Goal: Task Accomplishment & Management: Manage account settings

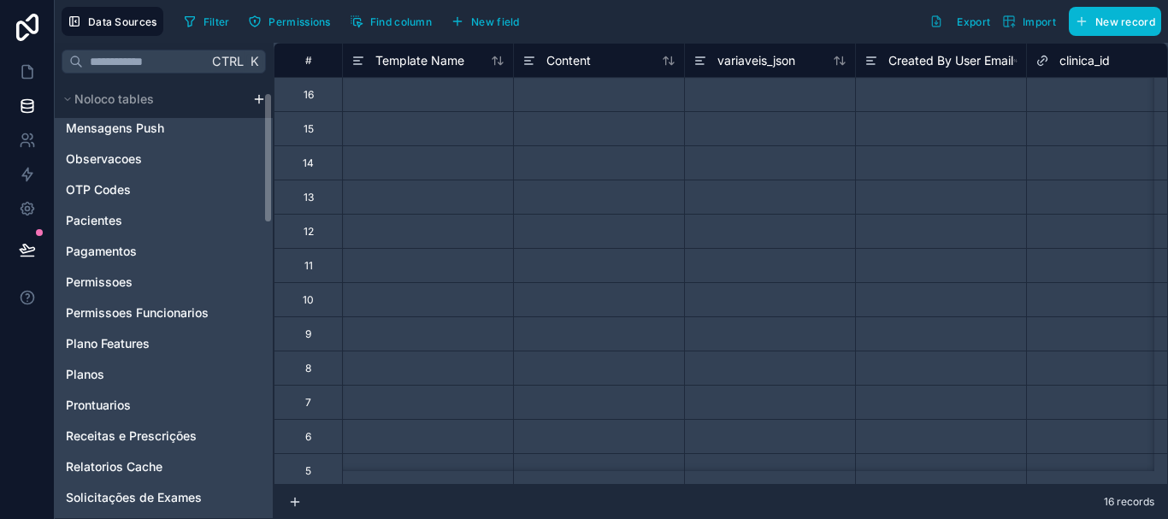
scroll to position [1027, 0]
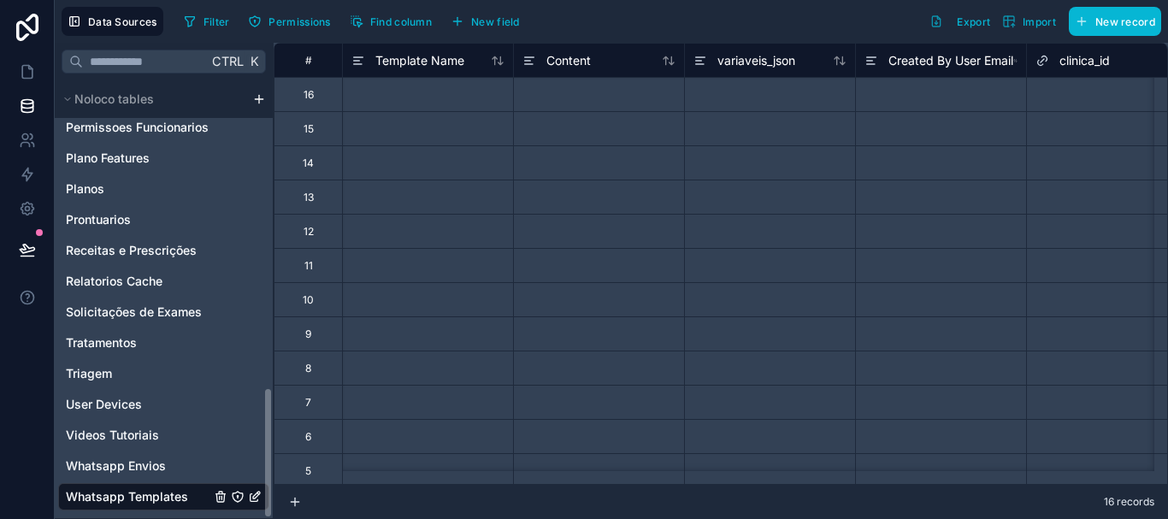
drag, startPoint x: 264, startPoint y: 171, endPoint x: 287, endPoint y: 520, distance: 349.6
click at [287, 518] on html "Data Sources Filter Permissions Find column New field Export Import New record …" at bounding box center [584, 259] width 1168 height 519
click at [186, 497] on div "Whatsapp Templates" at bounding box center [163, 496] width 211 height 27
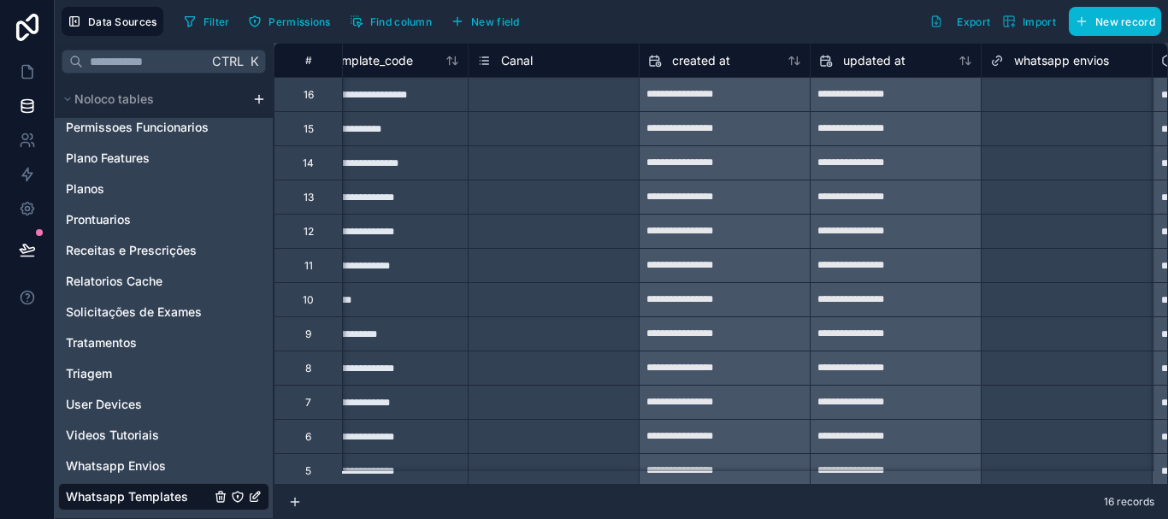
scroll to position [0, 1416]
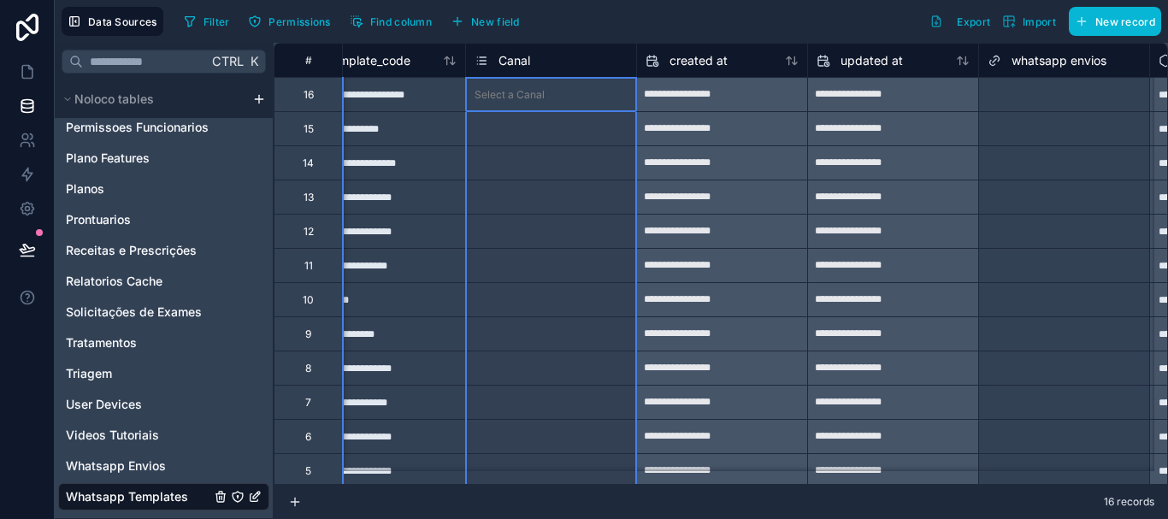
click at [523, 65] on span "Canal" at bounding box center [514, 60] width 32 height 17
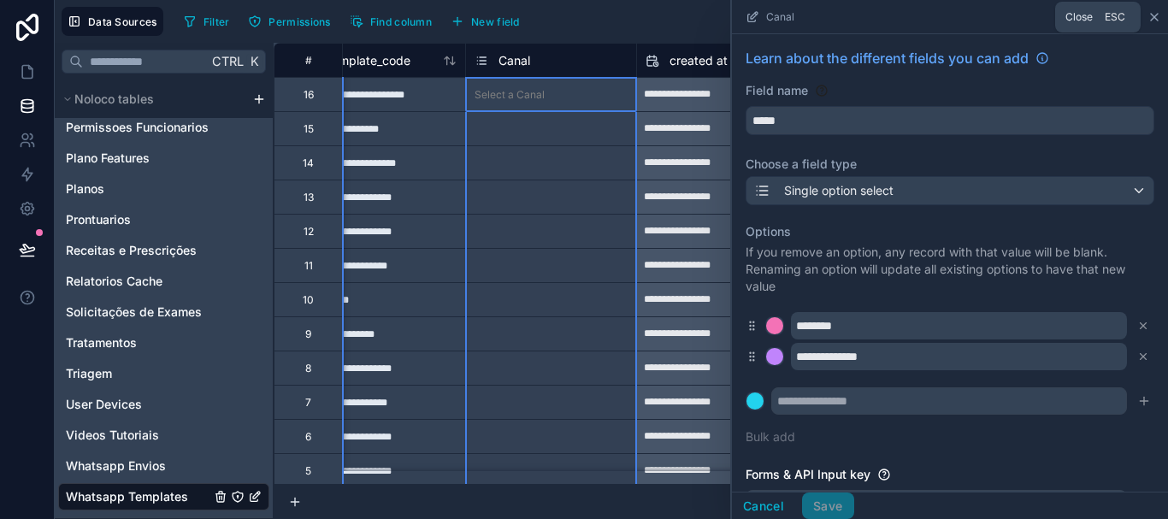
click at [1157, 13] on icon at bounding box center [1154, 17] width 14 height 14
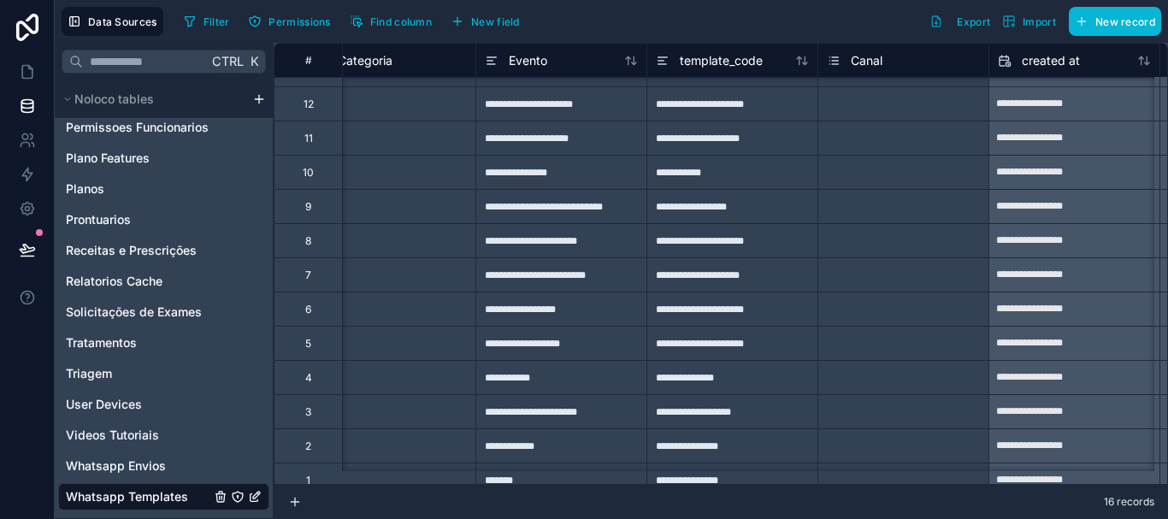
scroll to position [153, 1064]
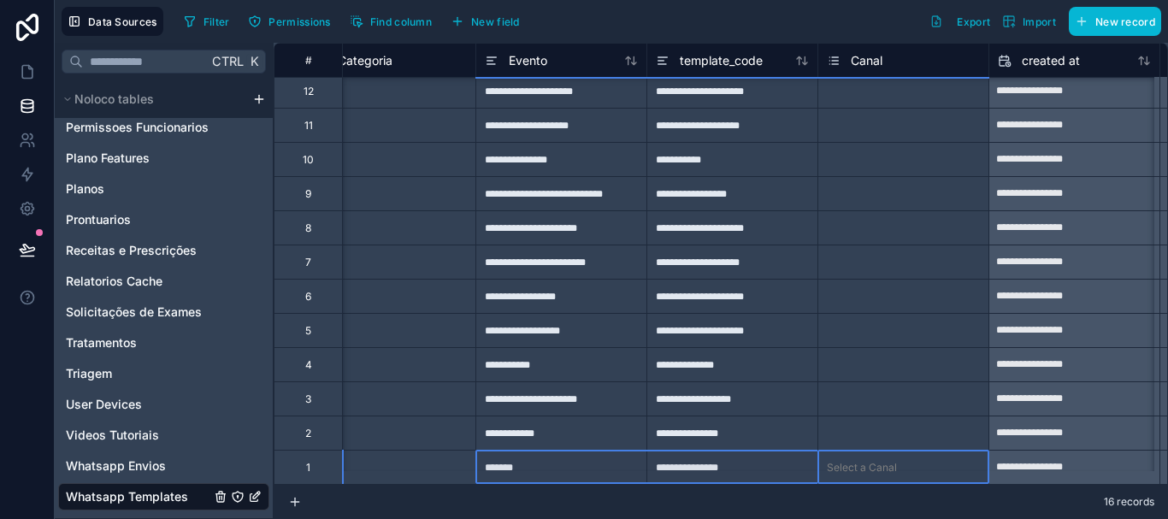
drag, startPoint x: 888, startPoint y: 470, endPoint x: 646, endPoint y: 511, distance: 245.4
click at [646, 511] on div "**********" at bounding box center [721, 281] width 894 height 476
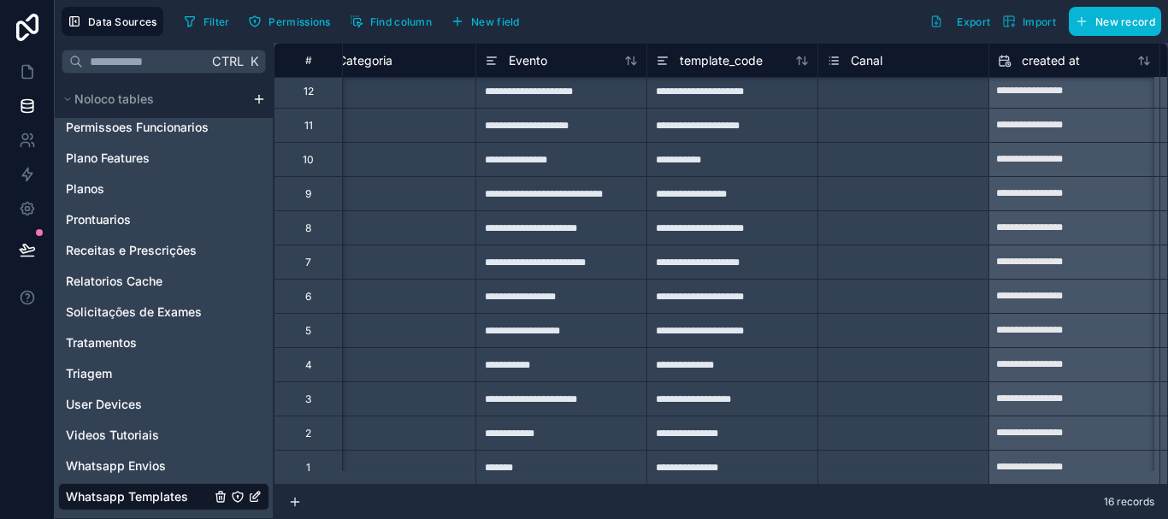
scroll to position [153, 0]
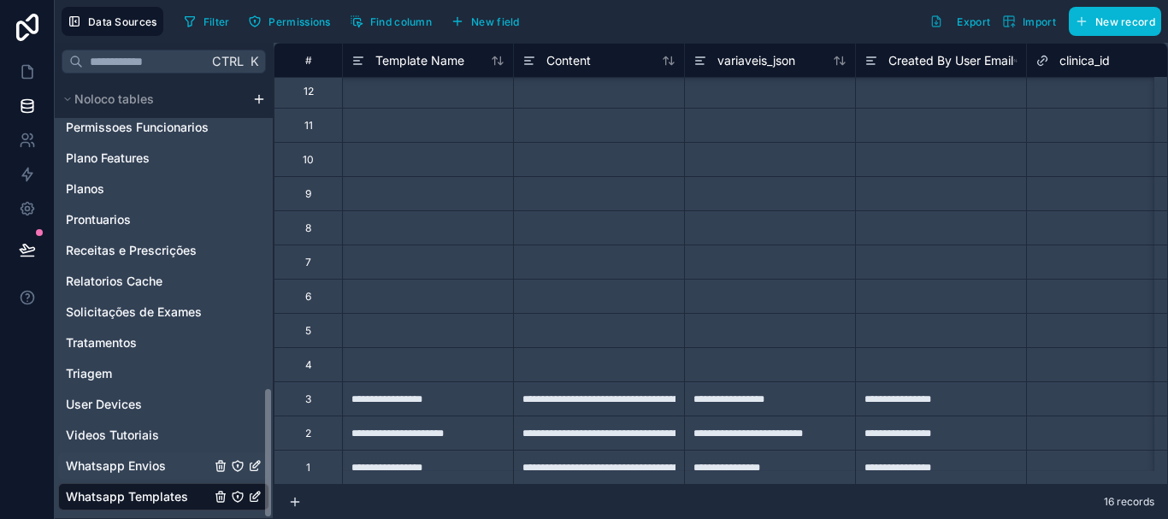
click at [118, 466] on span "Whatsapp Envios" at bounding box center [116, 465] width 100 height 17
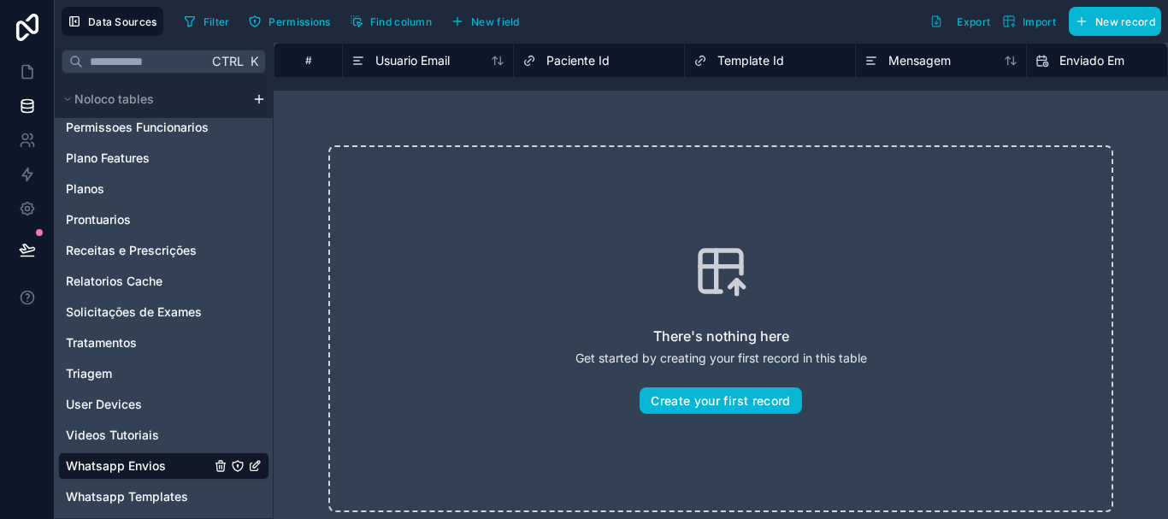
click at [548, 86] on div "# Usuario Email Paciente Id Template Id Mensagem Enviado Em Status There's noth…" at bounding box center [721, 281] width 894 height 476
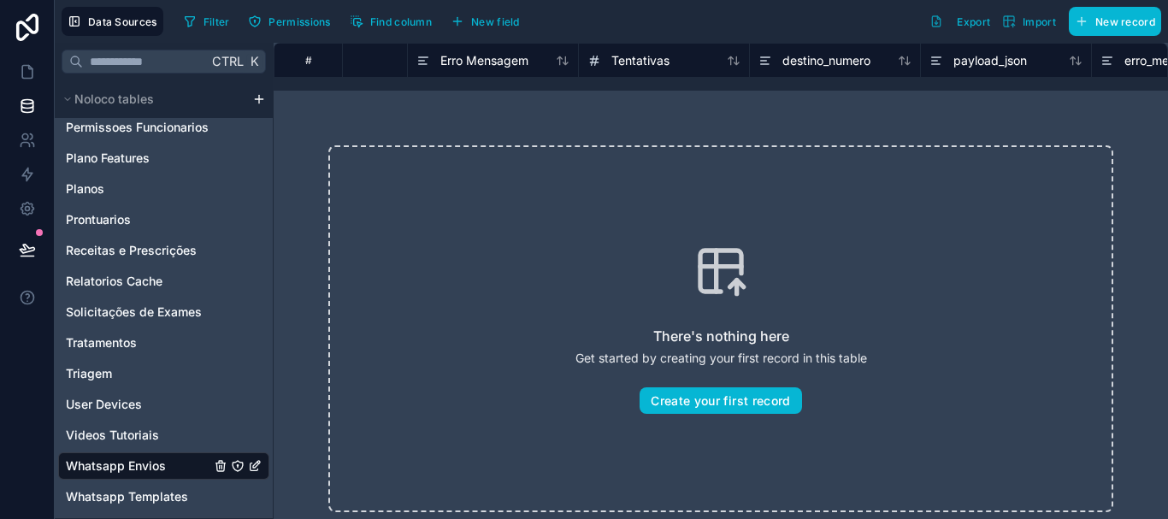
scroll to position [0, 1002]
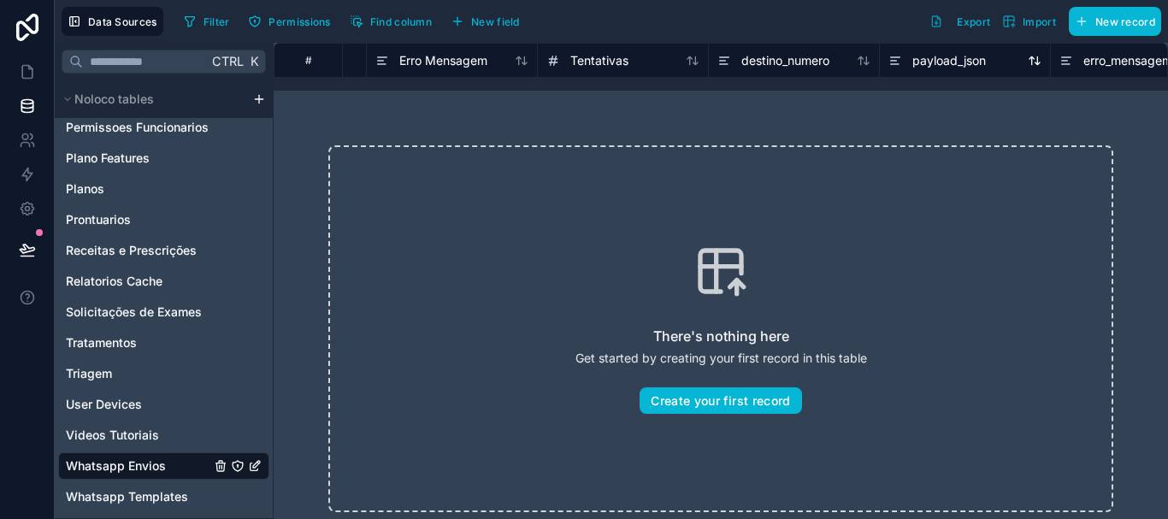
click at [933, 67] on span "payload_json" at bounding box center [949, 60] width 74 height 17
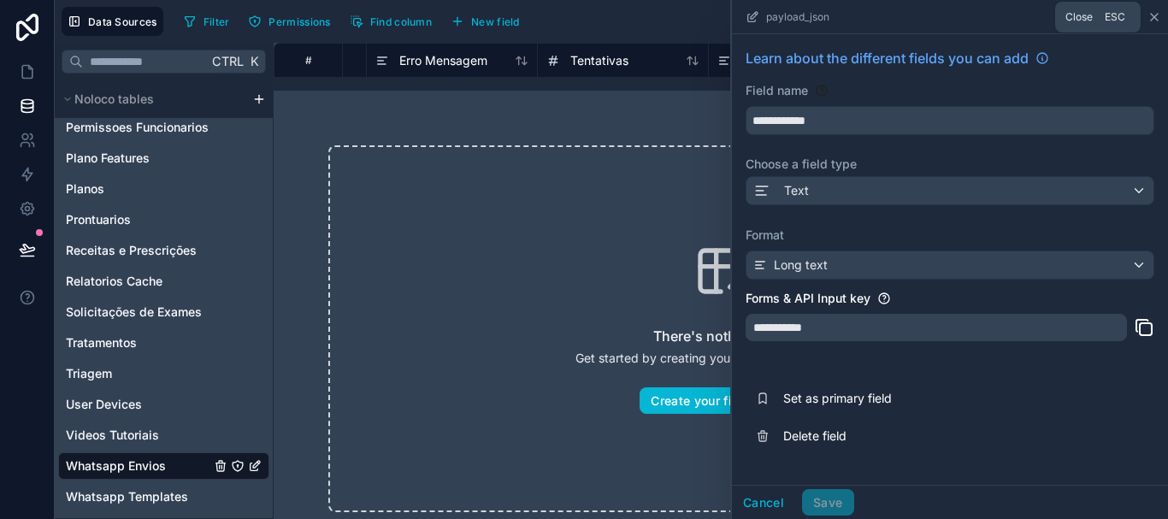
click at [1153, 20] on icon at bounding box center [1154, 17] width 14 height 14
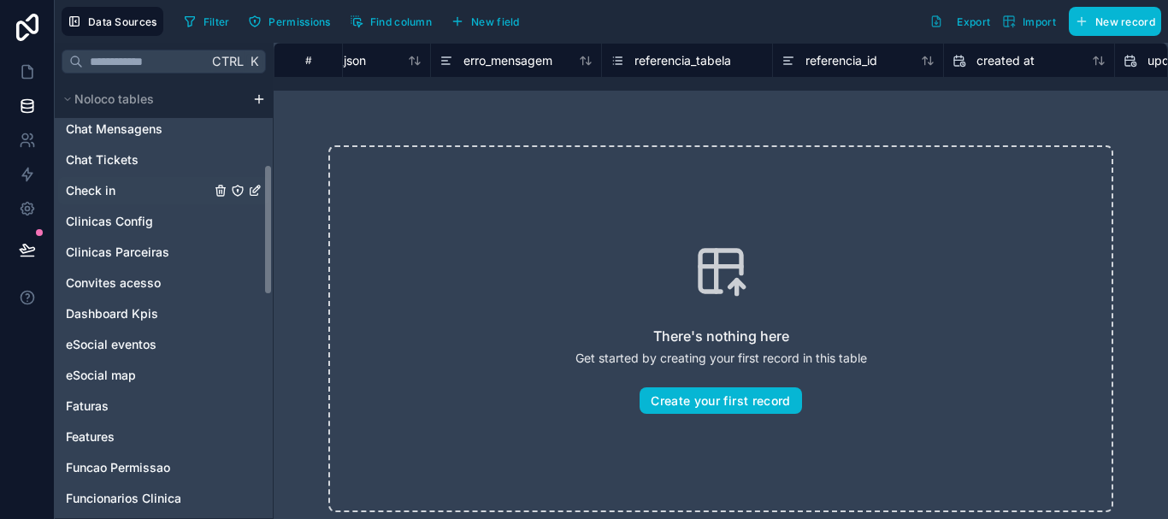
scroll to position [280, 0]
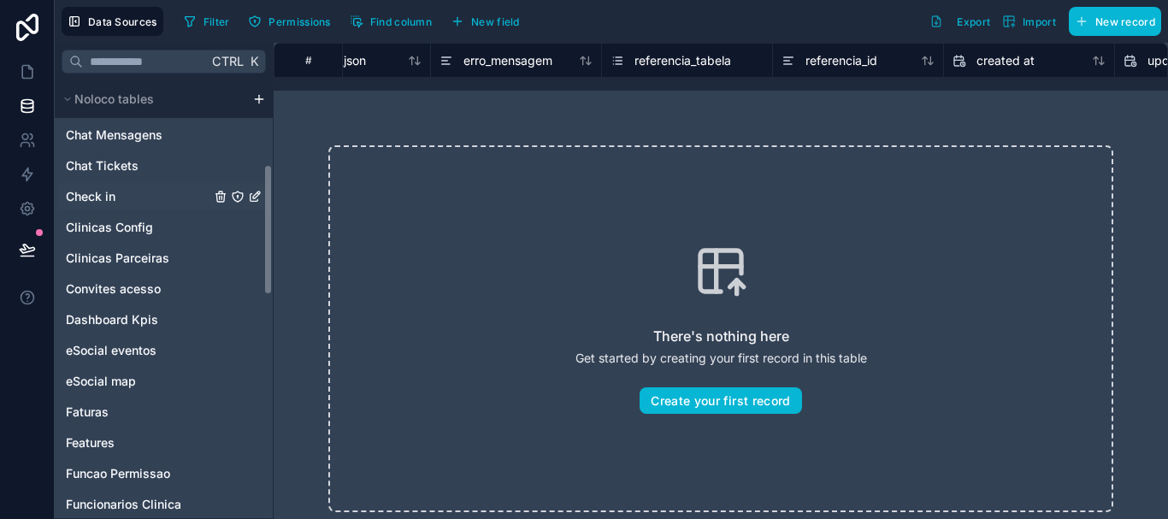
drag, startPoint x: 268, startPoint y: 418, endPoint x: 261, endPoint y: 195, distance: 223.3
click at [261, 195] on div "Noloco tables Usuário da Clinica Acompanhar Pacientes Agendamentos Assinaturas …" at bounding box center [164, 299] width 218 height 438
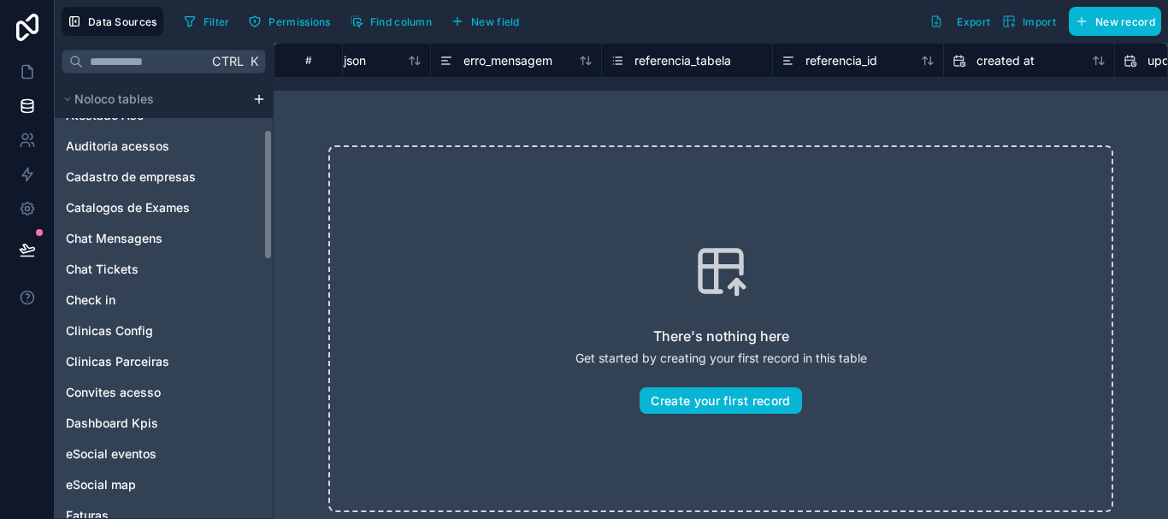
scroll to position [163, 0]
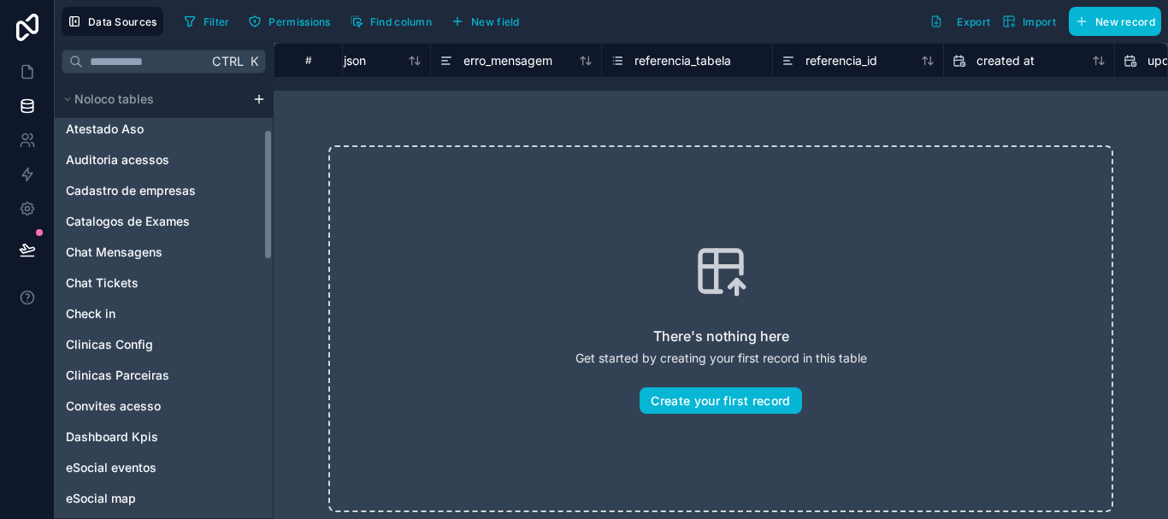
drag, startPoint x: 268, startPoint y: 215, endPoint x: 269, endPoint y: 180, distance: 35.1
click at [269, 180] on div "Noloco tables Usuário da Clinica Acompanhar Pacientes Agendamentos Assinaturas …" at bounding box center [164, 299] width 218 height 438
click at [138, 277] on div "Chat Tickets" at bounding box center [163, 282] width 211 height 27
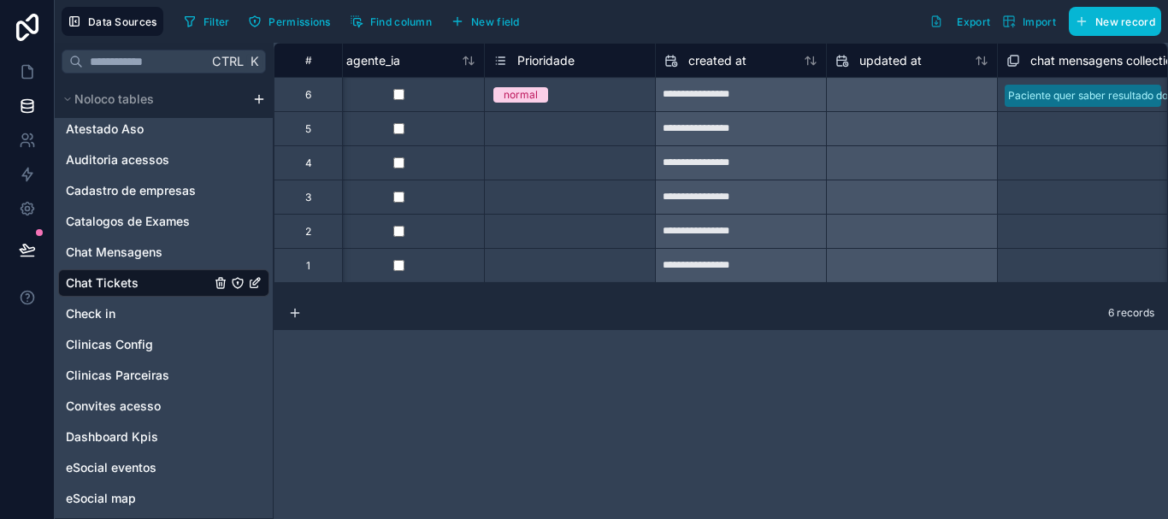
scroll to position [0, 1237]
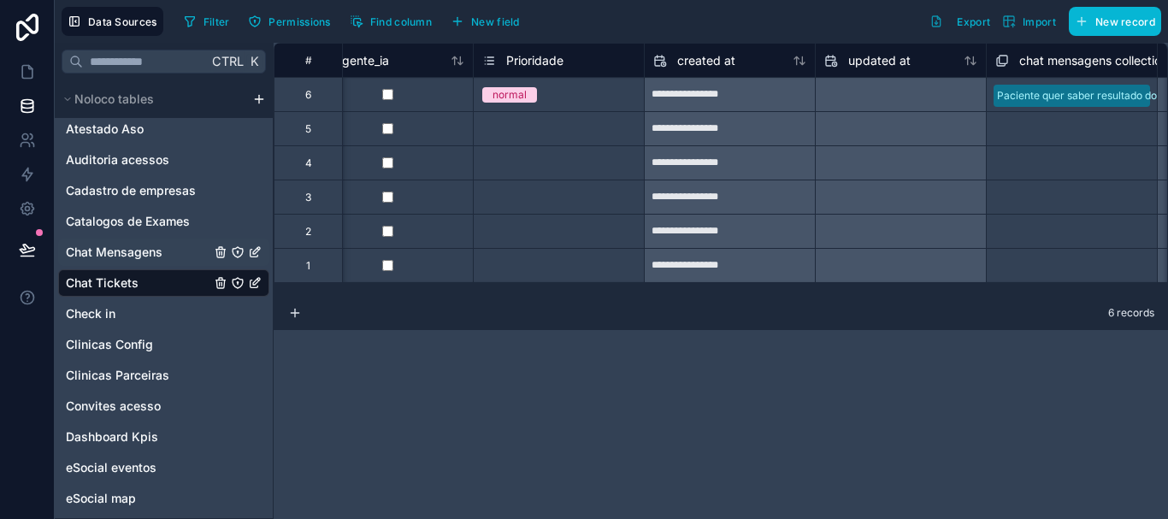
click at [158, 255] on span "Chat Mensagens" at bounding box center [114, 252] width 97 height 17
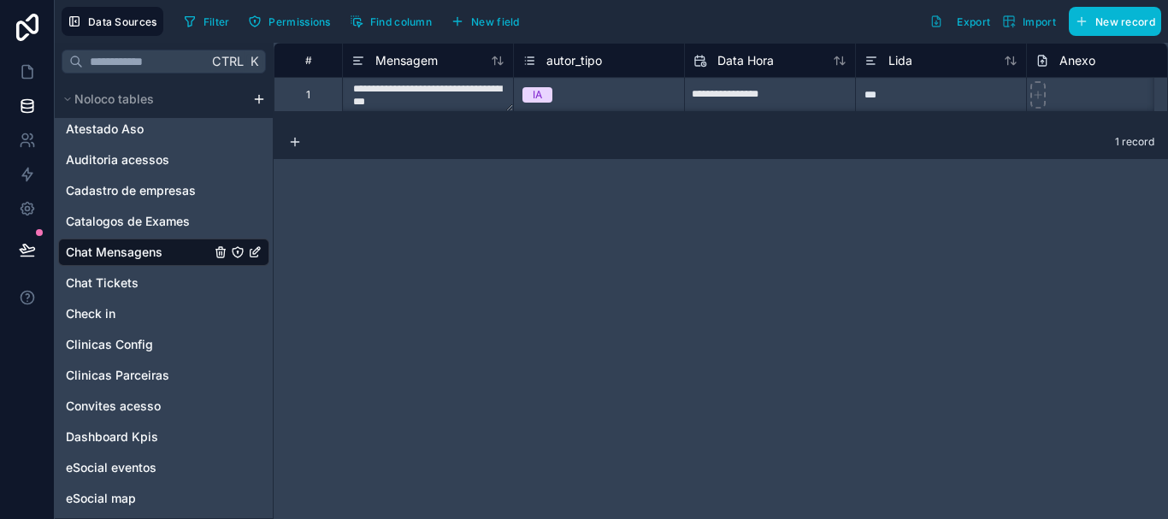
click at [874, 30] on div "Filter Permissions Find column New field Export Import New record" at bounding box center [669, 21] width 984 height 29
click at [581, 62] on span "autor_tipo" at bounding box center [574, 60] width 56 height 17
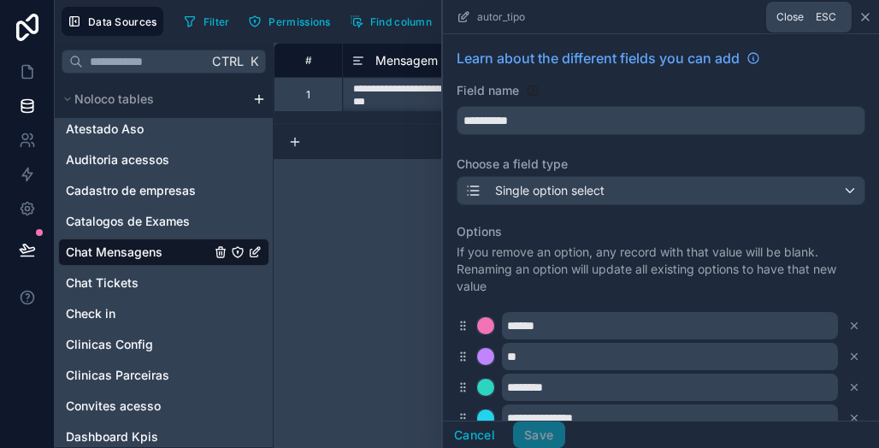
click at [863, 15] on icon at bounding box center [865, 17] width 14 height 14
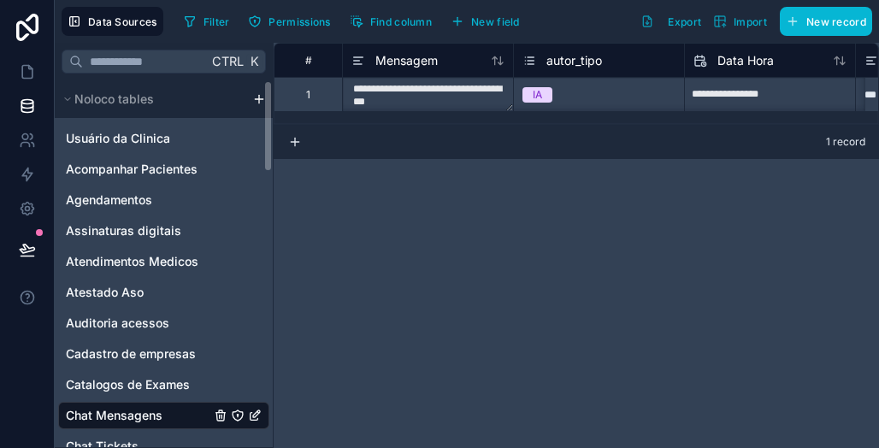
drag, startPoint x: 267, startPoint y: 174, endPoint x: 271, endPoint y: 101, distance: 72.8
click at [271, 101] on div "Noloco tables Usuário da Clinica Acompanhar Pacientes Agendamentos Assinaturas …" at bounding box center [164, 263] width 218 height 367
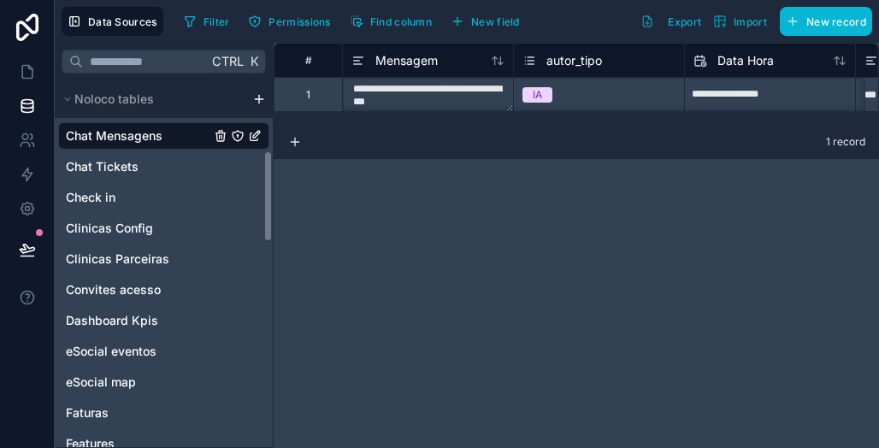
scroll to position [283, 0]
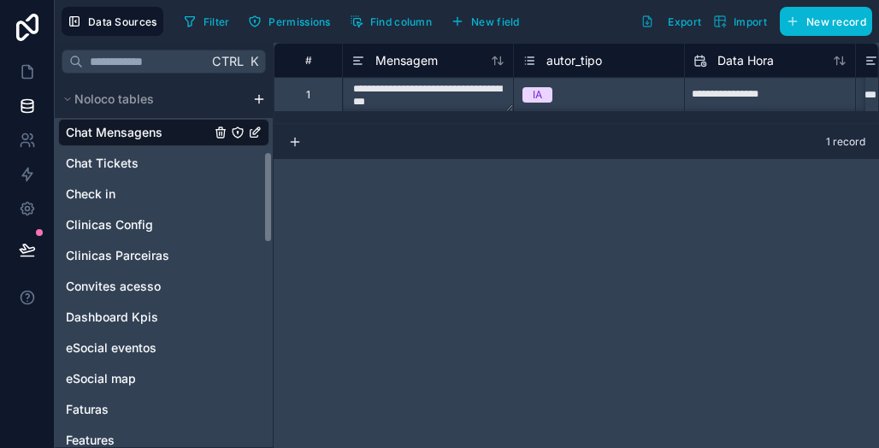
drag, startPoint x: 268, startPoint y: 148, endPoint x: 272, endPoint y: 219, distance: 71.1
click at [272, 219] on div "Noloco tables Usuário da Clinica Acompanhar Pacientes Agendamentos Assinaturas …" at bounding box center [164, 263] width 218 height 367
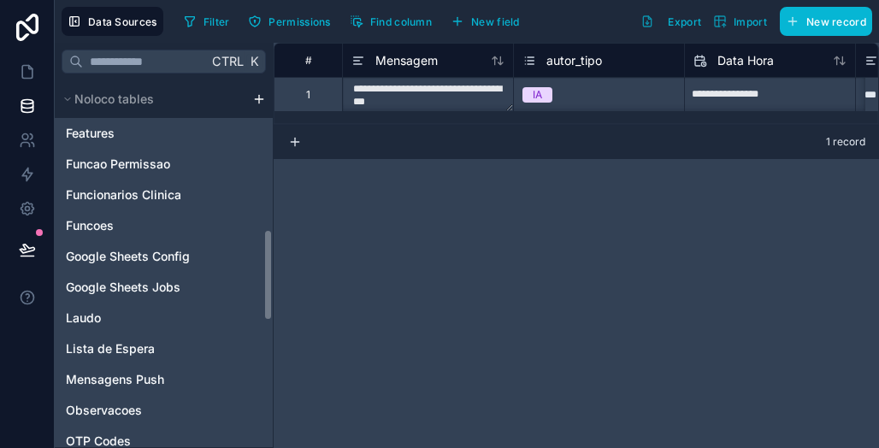
scroll to position [593, 0]
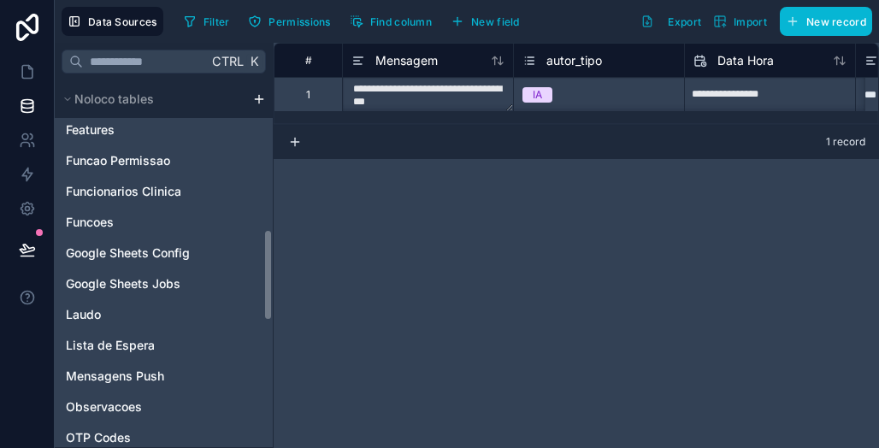
drag, startPoint x: 270, startPoint y: 201, endPoint x: 280, endPoint y: 279, distance: 78.5
click at [280, 279] on div "**********" at bounding box center [467, 245] width 824 height 405
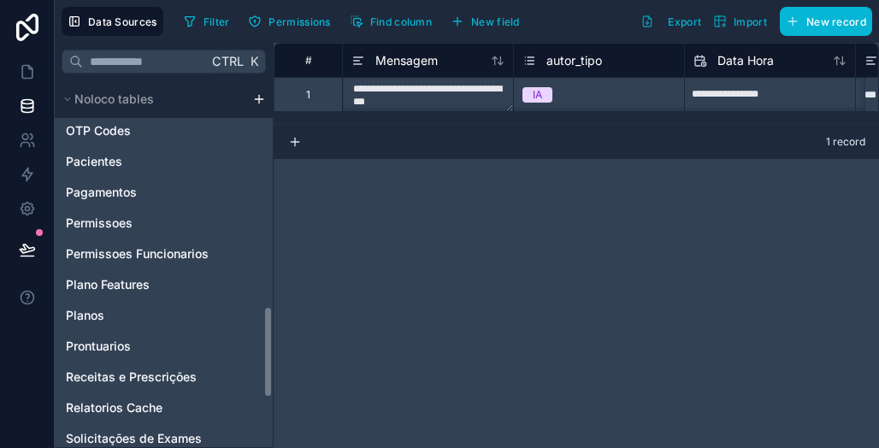
scroll to position [897, 0]
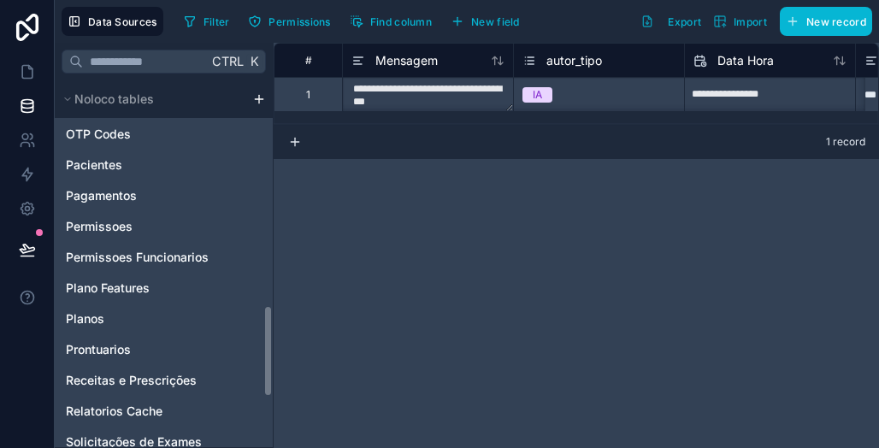
drag, startPoint x: 270, startPoint y: 245, endPoint x: 279, endPoint y: 321, distance: 76.6
click at [279, 321] on div "**********" at bounding box center [467, 245] width 824 height 405
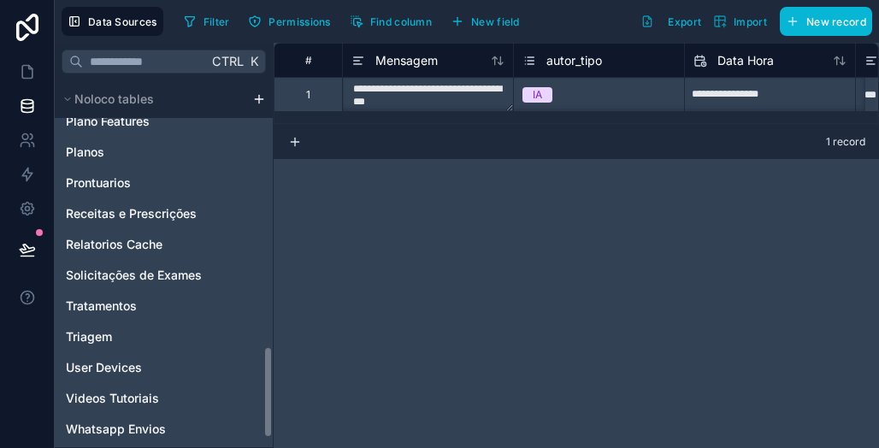
scroll to position [1057, 0]
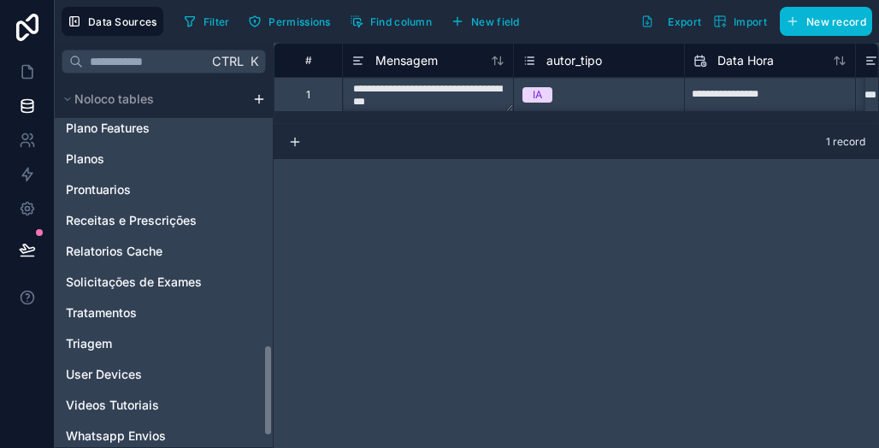
drag, startPoint x: 271, startPoint y: 337, endPoint x: 272, endPoint y: 377, distance: 40.2
click at [272, 377] on div "Noloco tables Usuário da Clinica Acompanhar Pacientes Agendamentos Assinaturas …" at bounding box center [164, 263] width 218 height 367
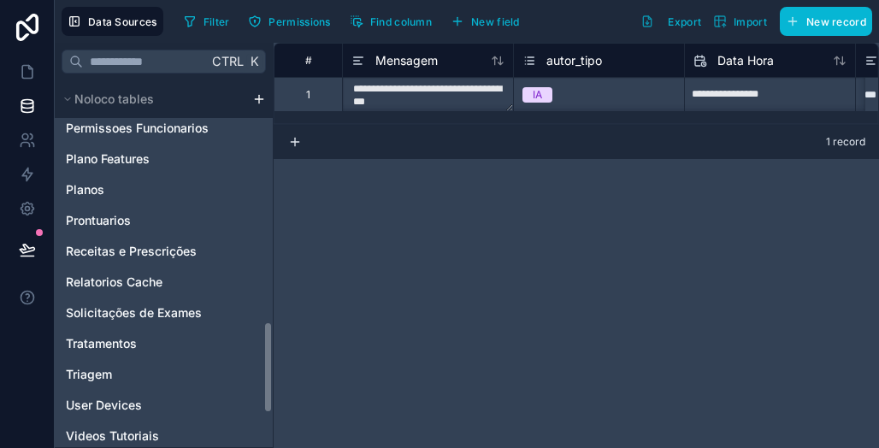
scroll to position [1098, 0]
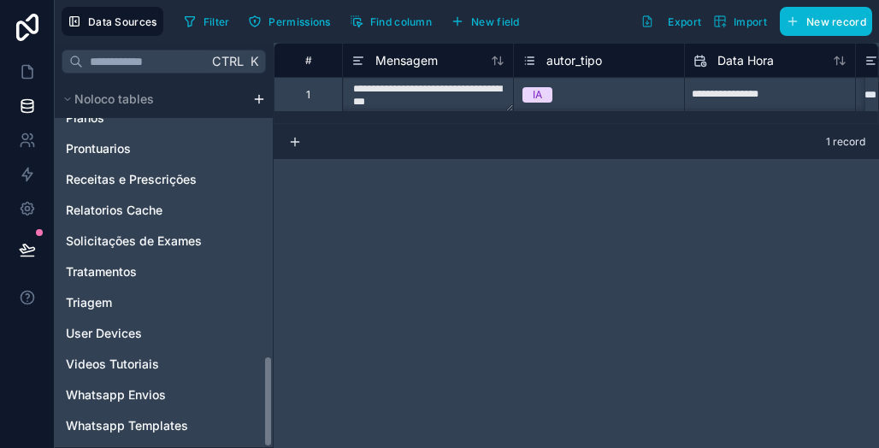
drag, startPoint x: 268, startPoint y: 376, endPoint x: 273, endPoint y: 411, distance: 35.3
click at [273, 411] on div "Ctrl K Noloco tables Usuário da Clinica Acompanhar Pacientes Agendamentos Assin…" at bounding box center [164, 245] width 219 height 405
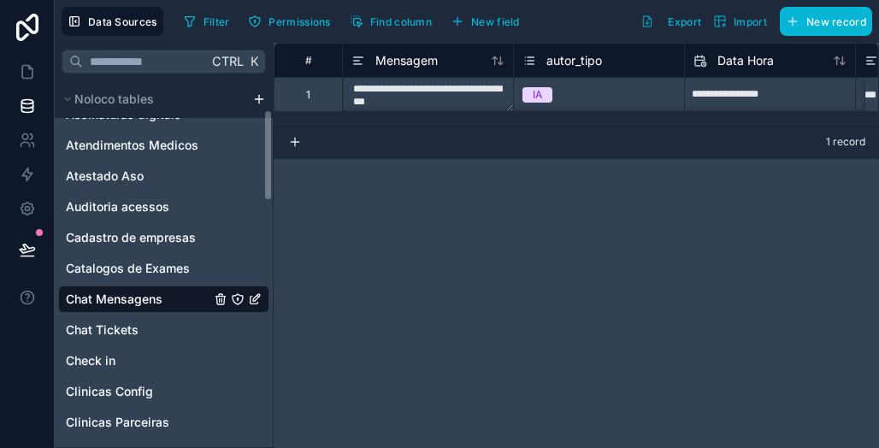
scroll to position [106, 0]
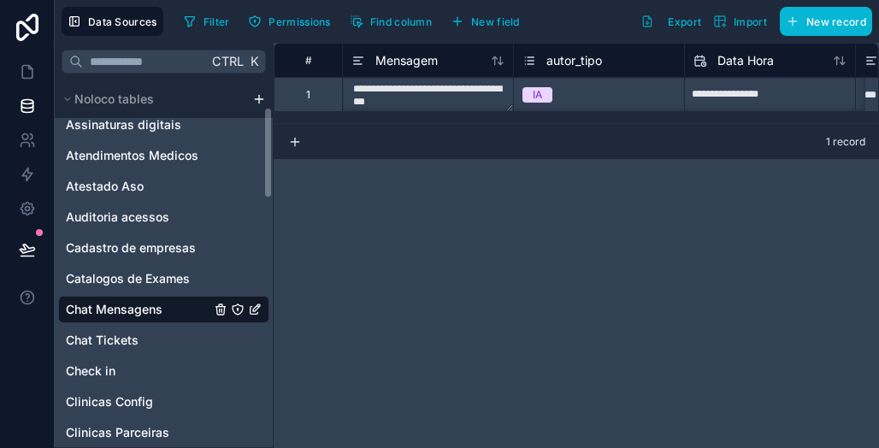
drag, startPoint x: 268, startPoint y: 369, endPoint x: 270, endPoint y: 121, distance: 248.8
click at [270, 121] on div "Noloco tables Usuário da Clinica Acompanhar Pacientes Agendamentos Assinaturas …" at bounding box center [164, 263] width 218 height 367
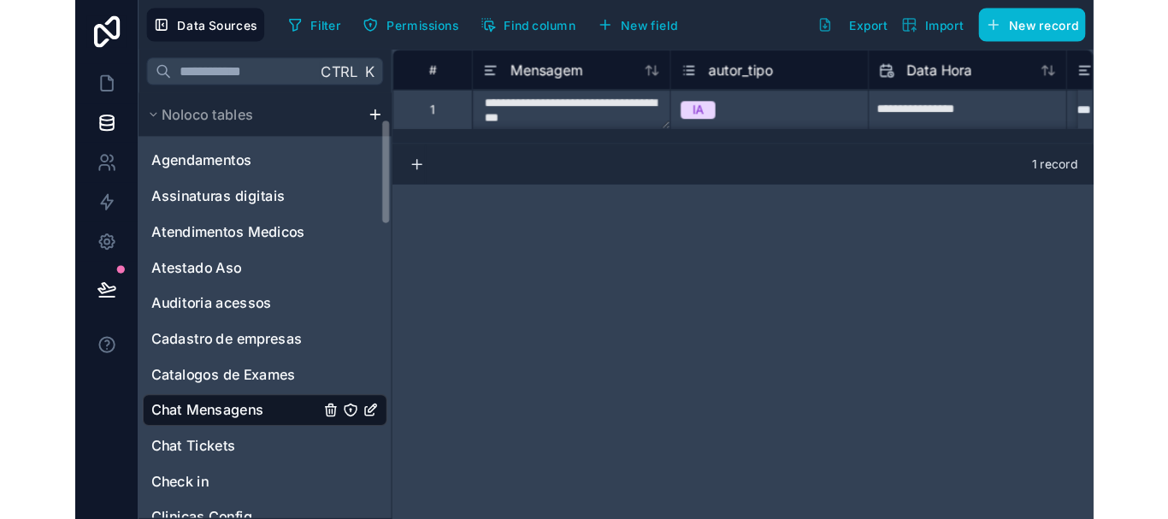
scroll to position [0, 0]
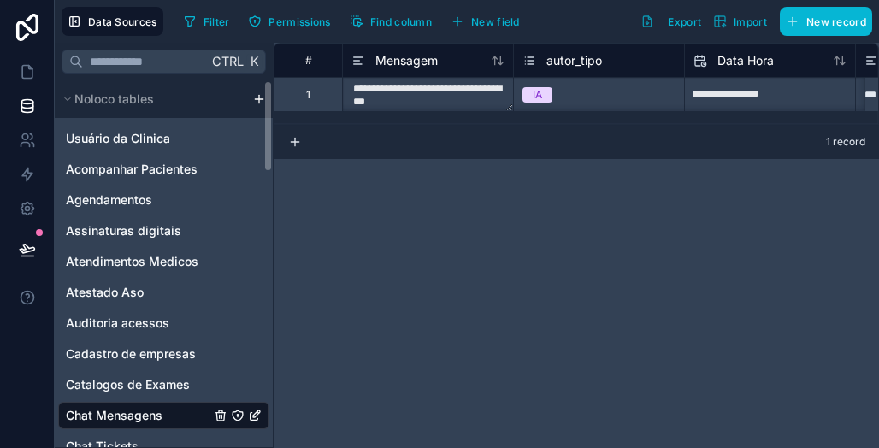
drag, startPoint x: 267, startPoint y: 139, endPoint x: 267, endPoint y: 106, distance: 33.3
click at [267, 106] on div "Noloco tables Usuário da Clinica Acompanhar Pacientes Agendamentos Assinaturas …" at bounding box center [164, 263] width 218 height 367
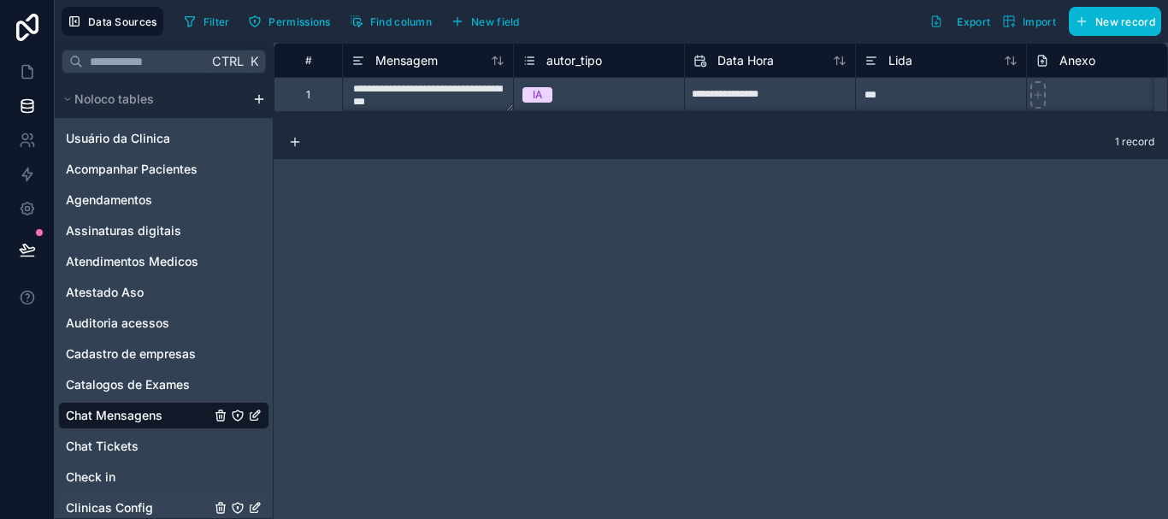
click at [158, 507] on div "Clinicas Config" at bounding box center [163, 507] width 211 height 27
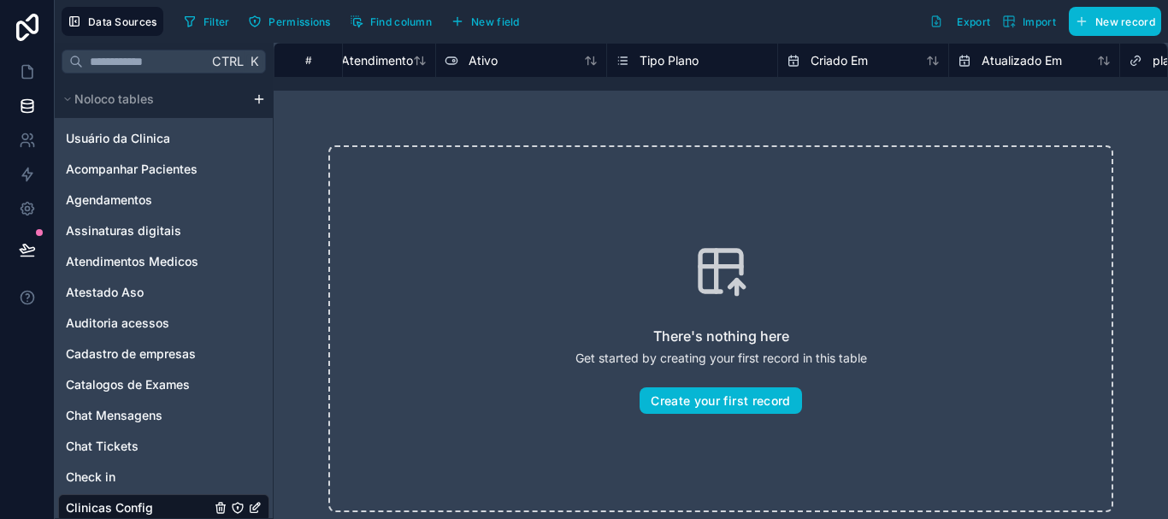
scroll to position [0, 855]
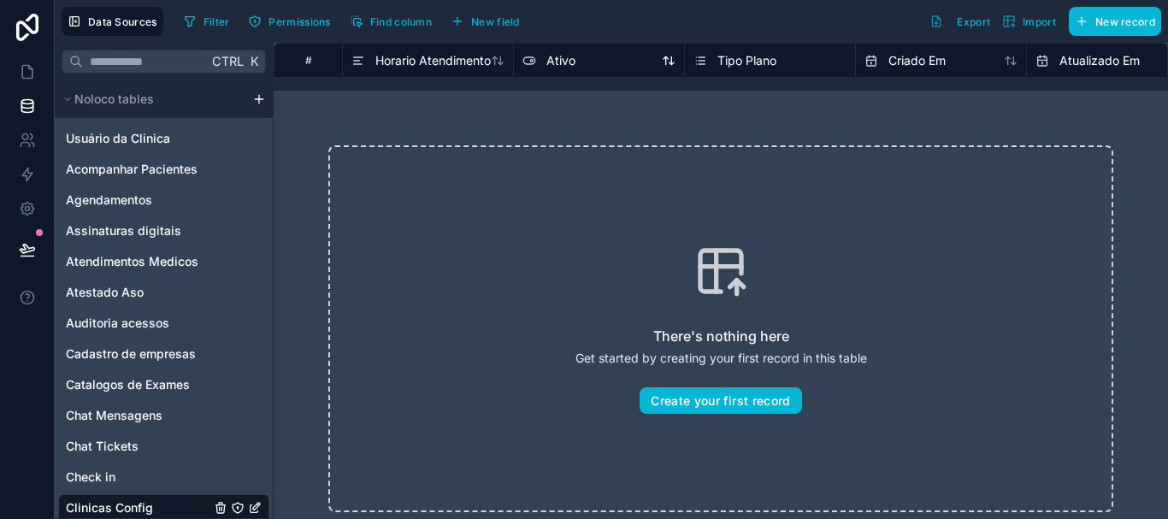
click at [567, 58] on span "Ativo" at bounding box center [560, 60] width 29 height 17
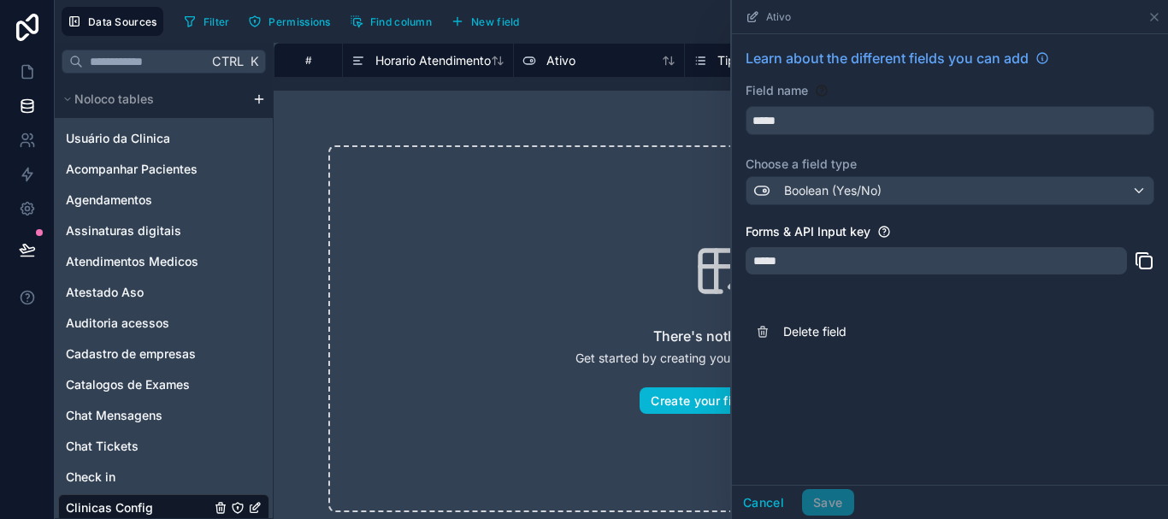
click at [572, 115] on div "There's nothing here Get started by creating your first record in this table Cr…" at bounding box center [721, 329] width 894 height 476
click at [409, 18] on span "Find column" at bounding box center [401, 21] width 62 height 13
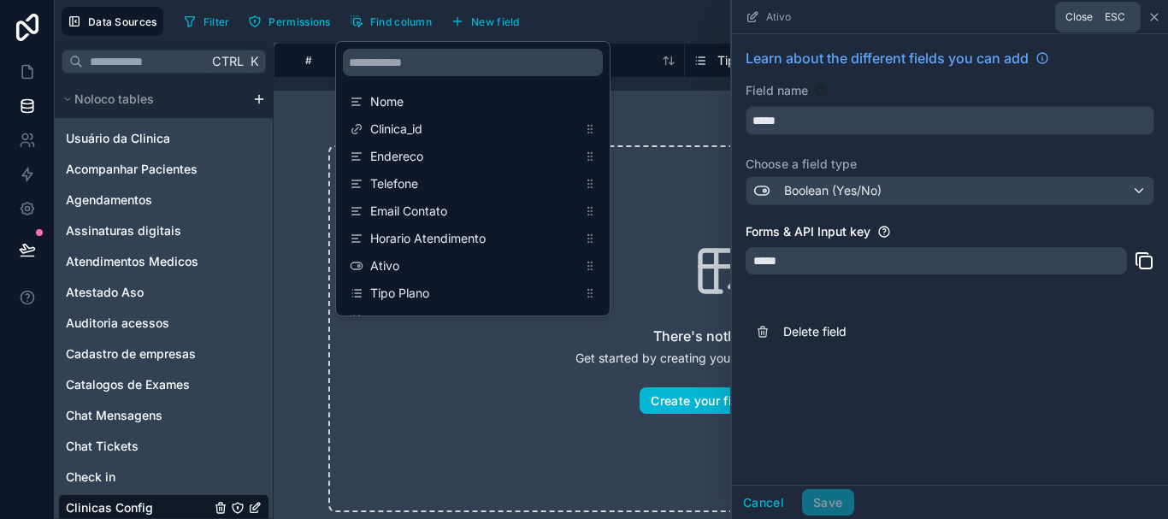
click at [1156, 18] on icon at bounding box center [1154, 17] width 7 height 7
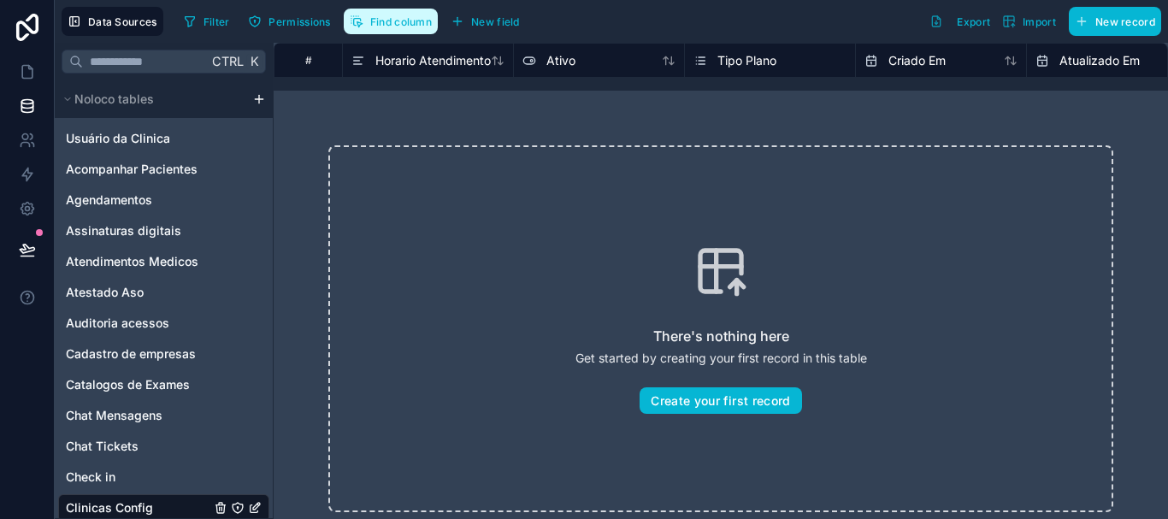
click at [424, 25] on span "Find column" at bounding box center [401, 21] width 62 height 13
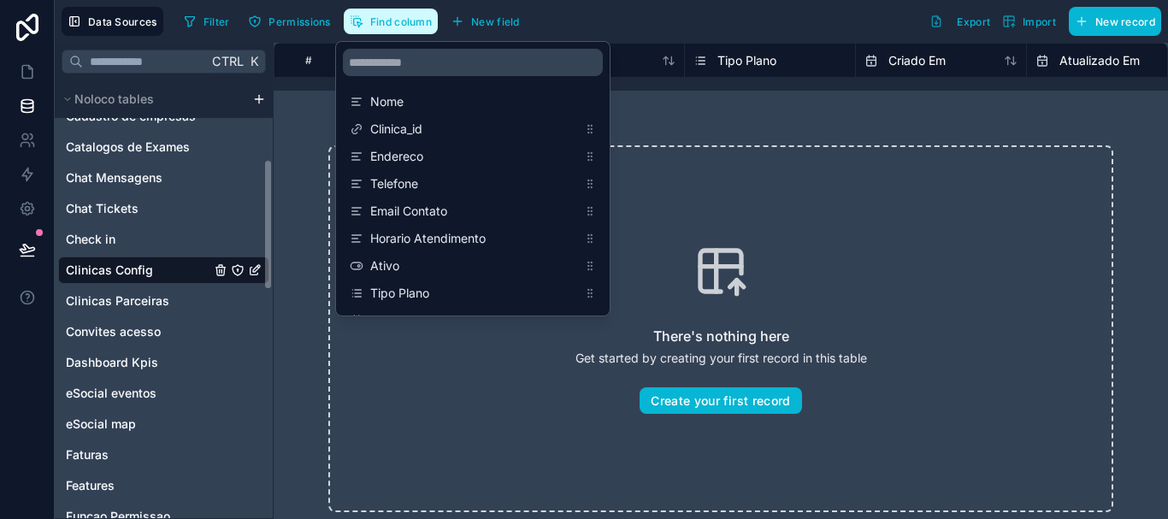
scroll to position [217, 0]
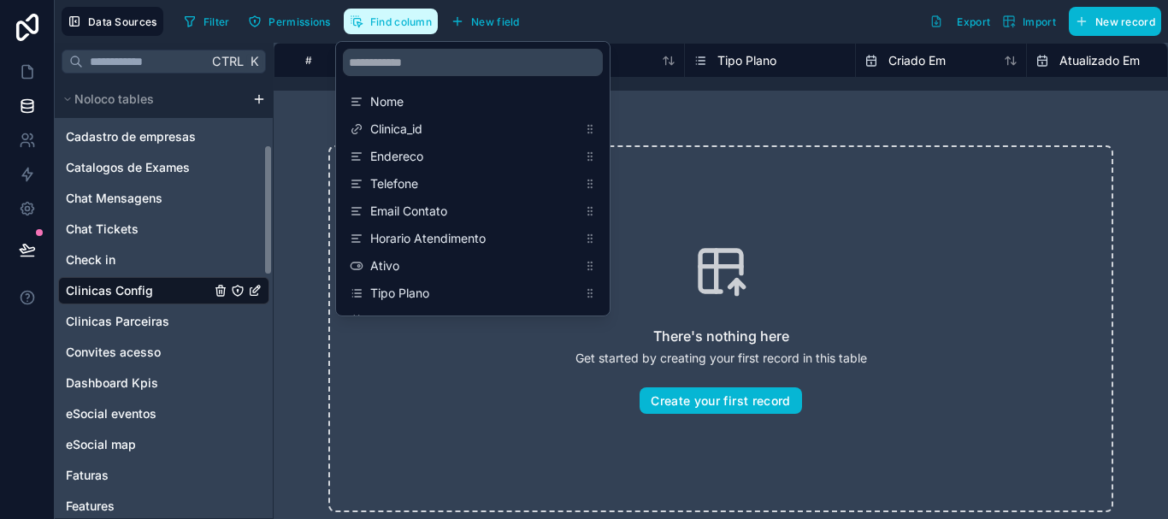
drag, startPoint x: 267, startPoint y: 191, endPoint x: 270, endPoint y: 256, distance: 65.1
click at [270, 256] on div "Noloco tables Usuário da Clinica Acompanhar Pacientes Agendamentos Assinaturas …" at bounding box center [164, 299] width 218 height 438
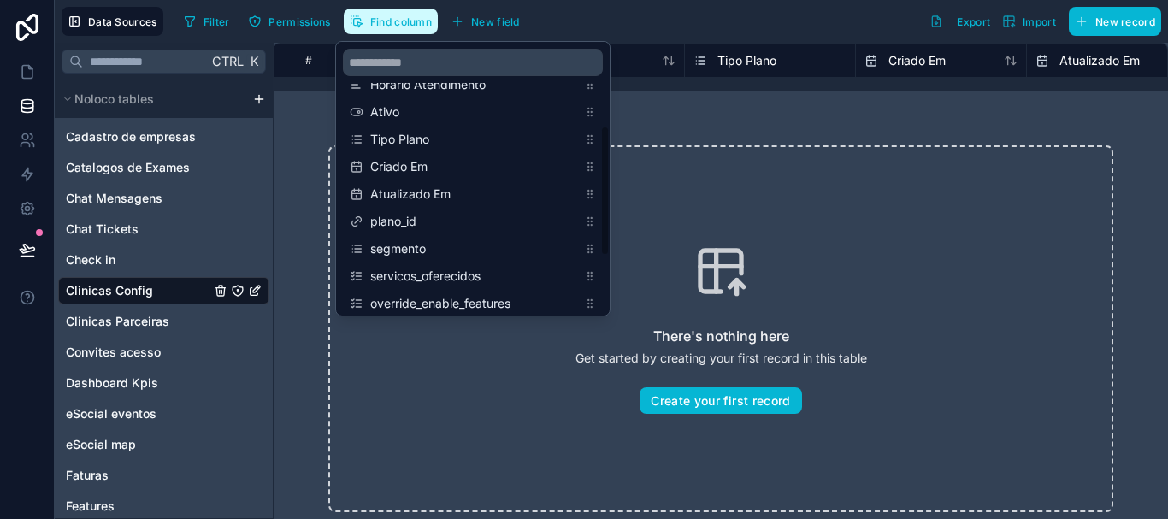
scroll to position [156, 0]
drag, startPoint x: 603, startPoint y: 133, endPoint x: 607, endPoint y: 210, distance: 77.9
click at [607, 210] on div "Nome Clinica_id Endereco Telefone Email Contato Horario Atendimento Ativo Tipo …" at bounding box center [473, 179] width 274 height 274
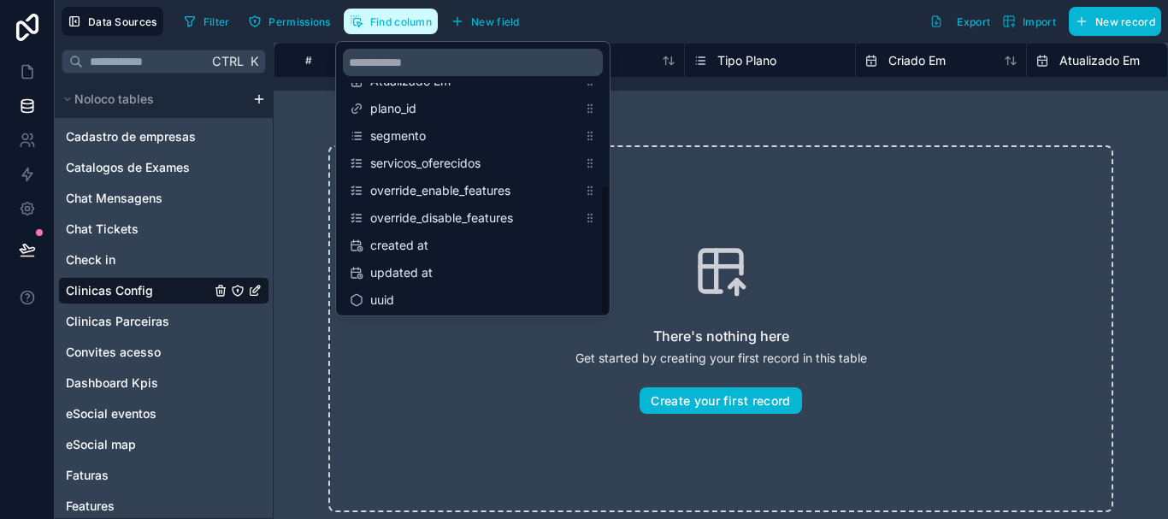
scroll to position [274, 0]
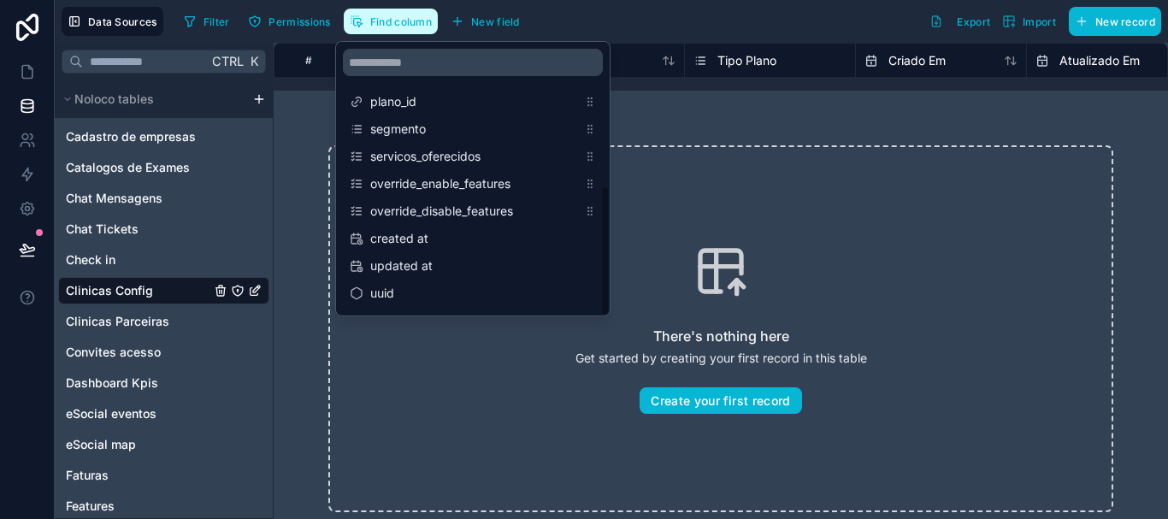
drag, startPoint x: 607, startPoint y: 210, endPoint x: 607, endPoint y: 273, distance: 62.4
click at [607, 273] on div "Nome Clinica_id Endereco Telefone Email Contato Horario Atendimento Ativo Tipo …" at bounding box center [473, 179] width 274 height 274
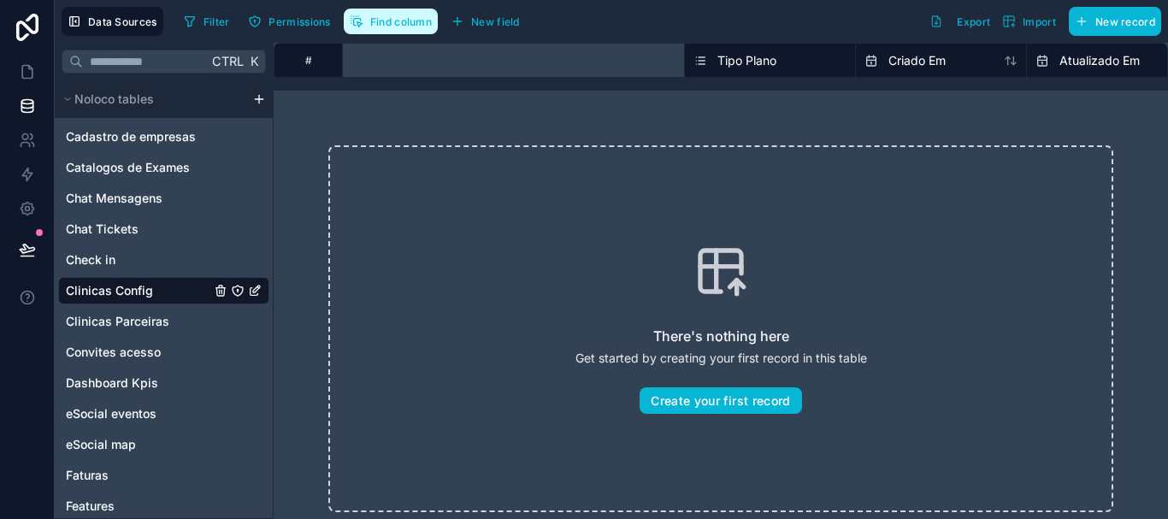
scroll to position [0, 2138]
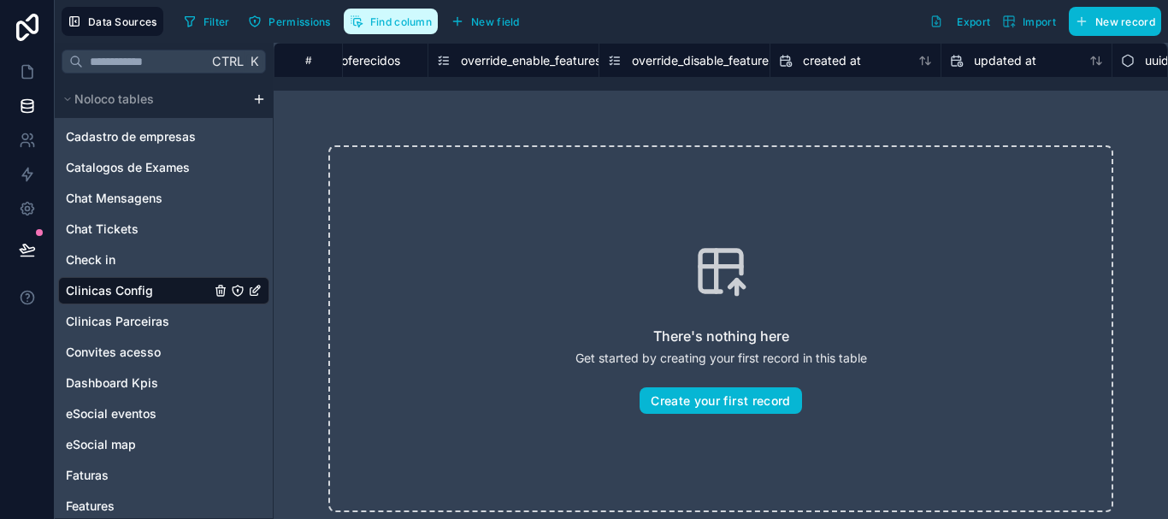
click at [520, 61] on span "override_enable_features" at bounding box center [531, 60] width 140 height 17
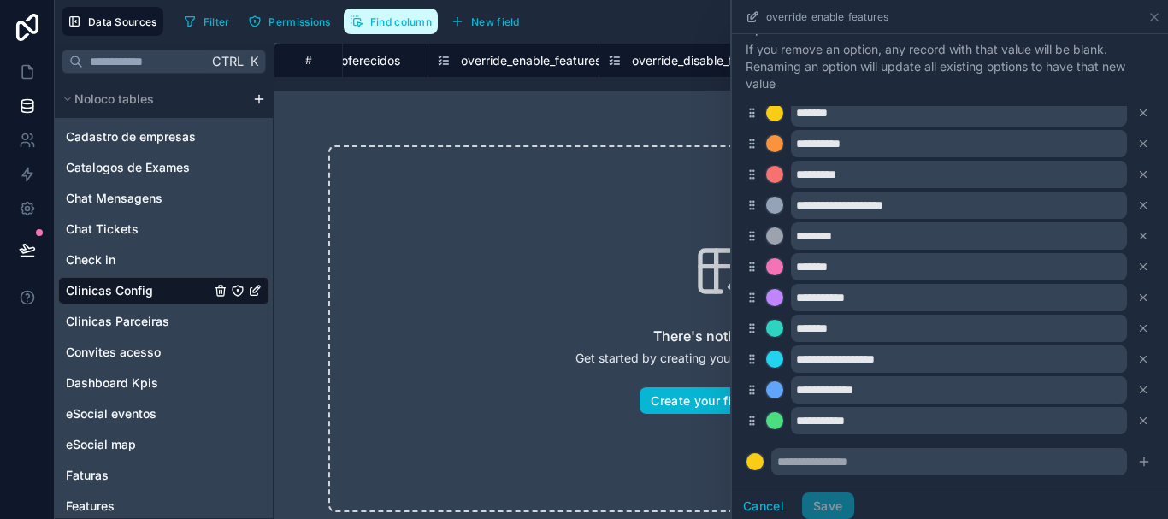
scroll to position [229, 0]
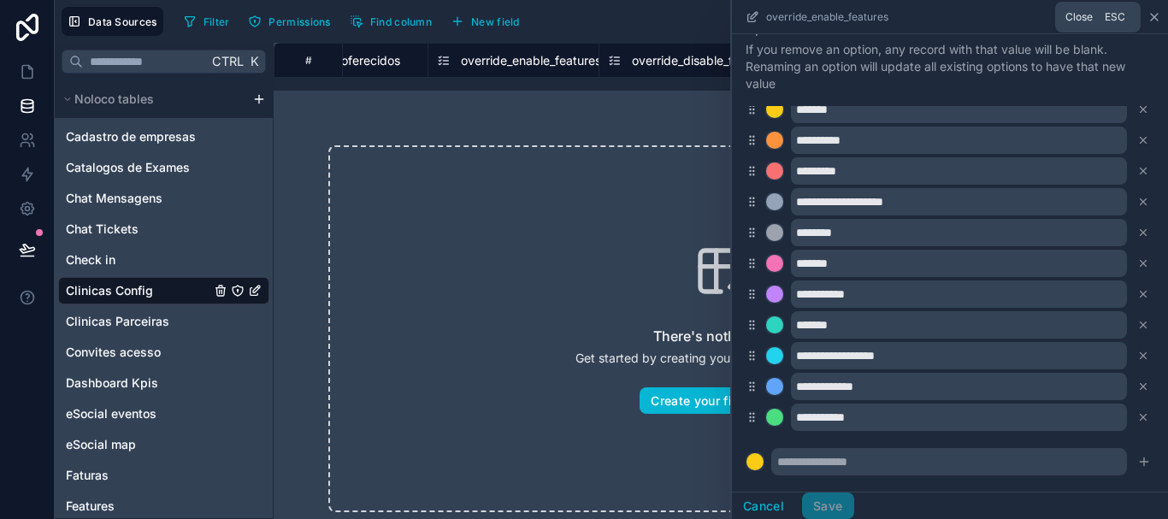
click at [1153, 20] on icon at bounding box center [1154, 17] width 14 height 14
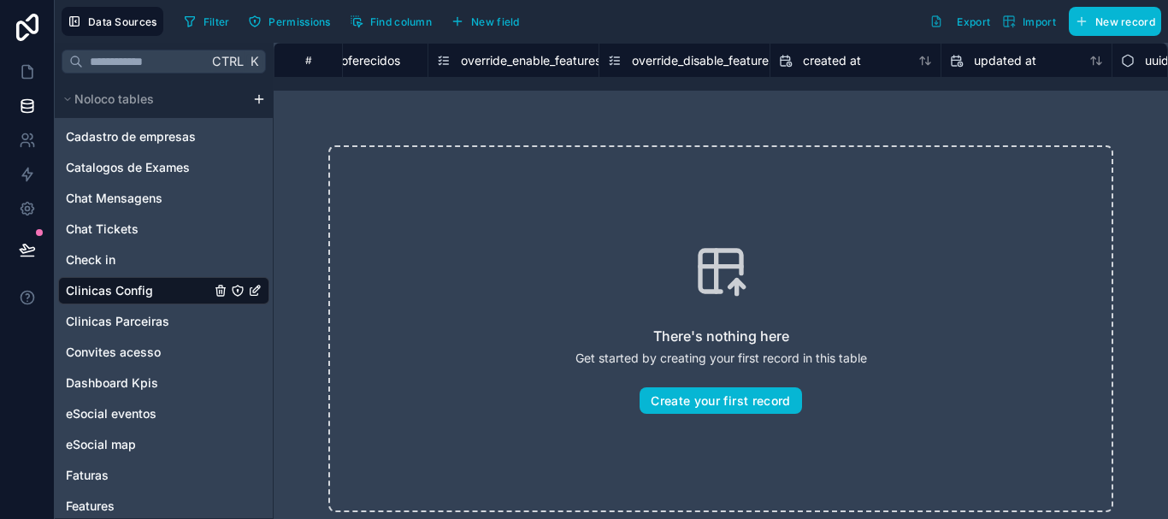
click at [723, 66] on span "override_disable_features" at bounding box center [703, 60] width 143 height 17
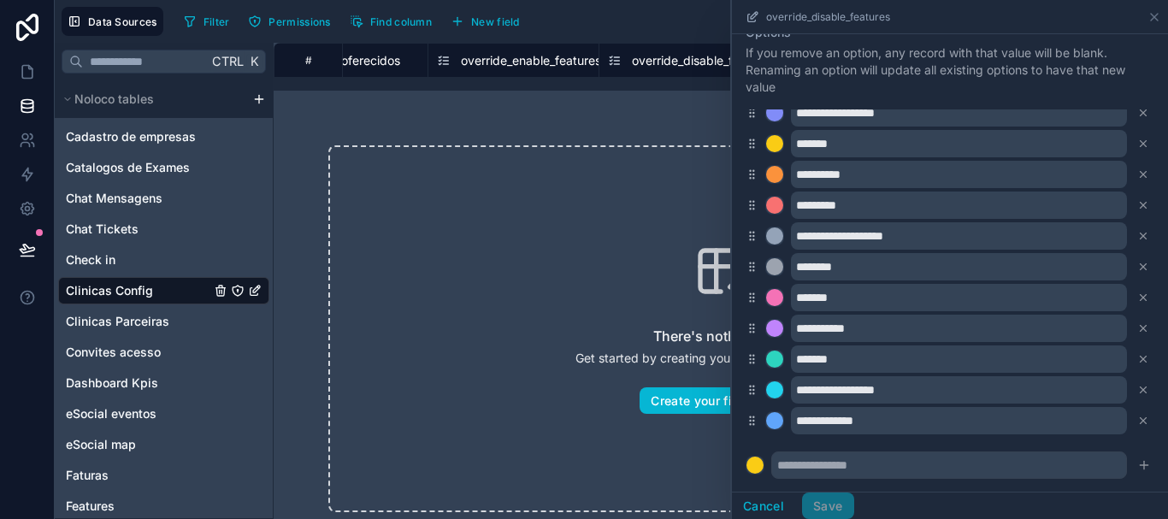
scroll to position [229, 0]
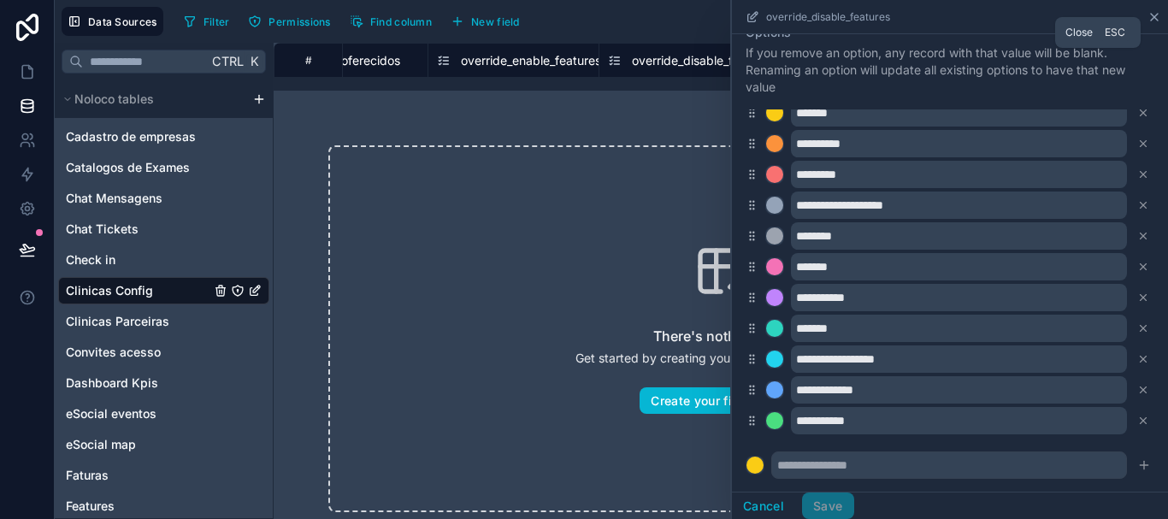
click at [1154, 17] on icon at bounding box center [1154, 17] width 7 height 7
